Goal: Check status: Check status

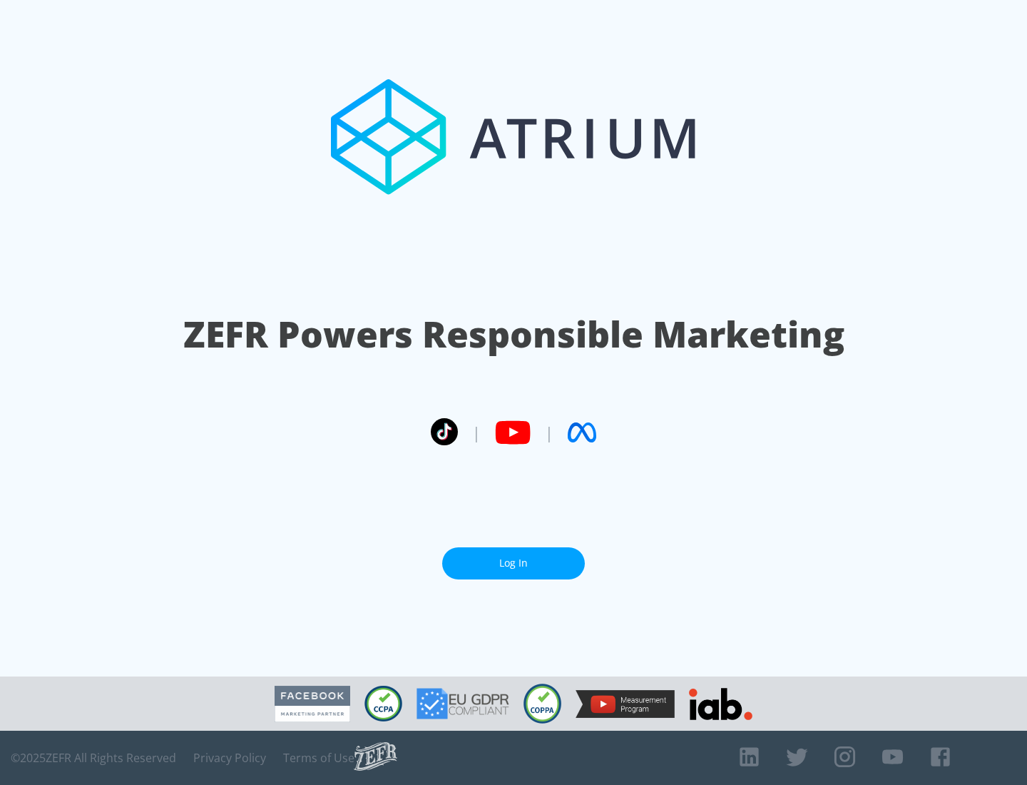
click at [514, 563] on link "Log In" at bounding box center [513, 563] width 143 height 32
